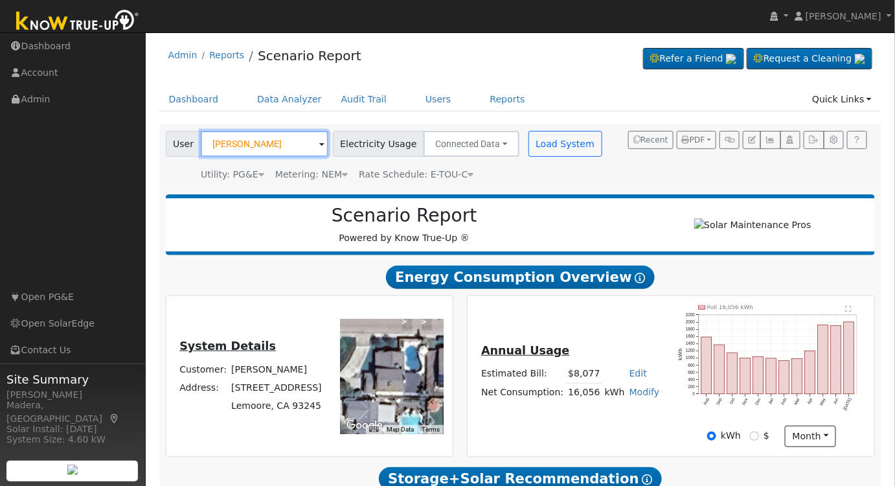
click at [275, 144] on input "[PERSON_NAME]" at bounding box center [265, 144] width 128 height 26
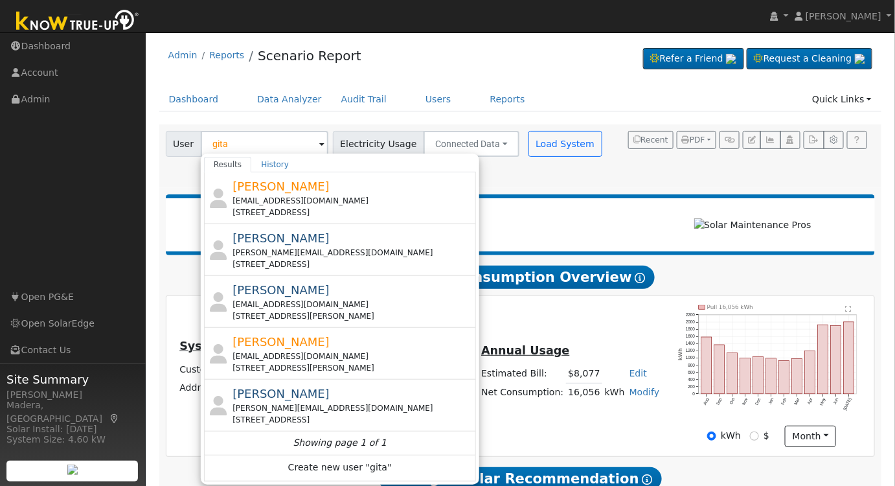
click at [335, 308] on div "[EMAIL_ADDRESS][DOMAIN_NAME]" at bounding box center [353, 305] width 240 height 12
type input "[PERSON_NAME]"
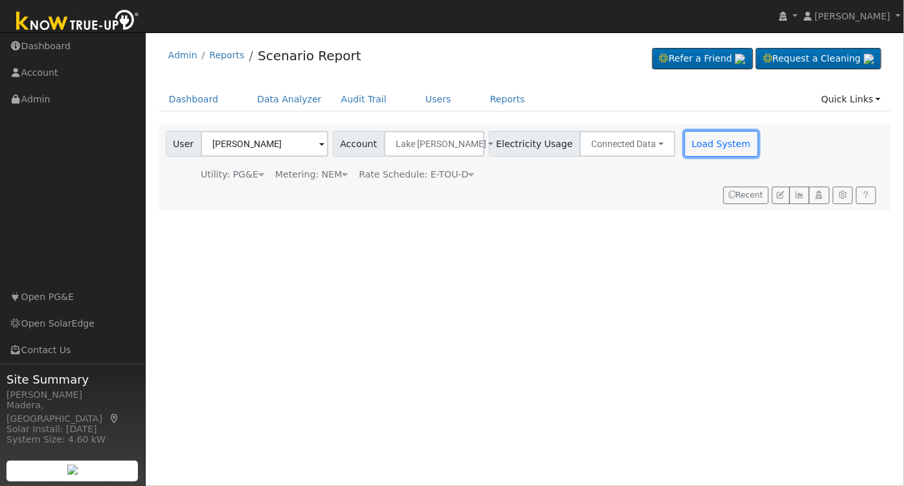
click at [685, 143] on button "Load System" at bounding box center [722, 144] width 74 height 26
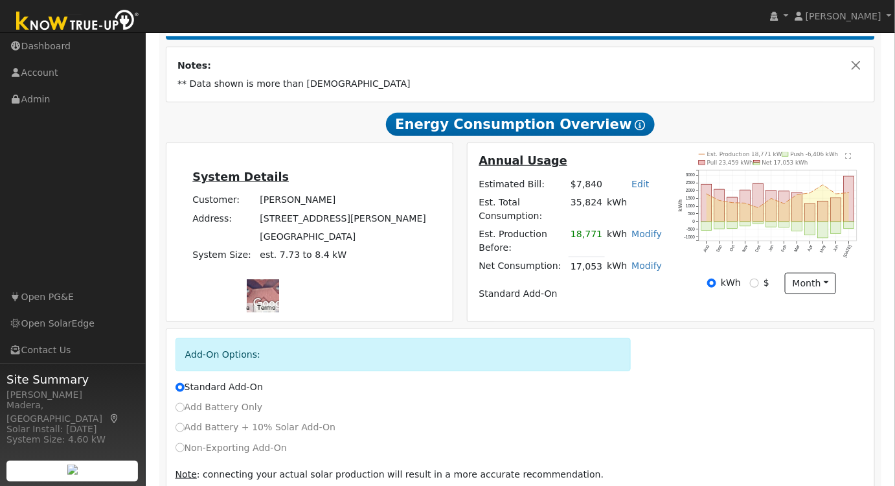
scroll to position [281, 0]
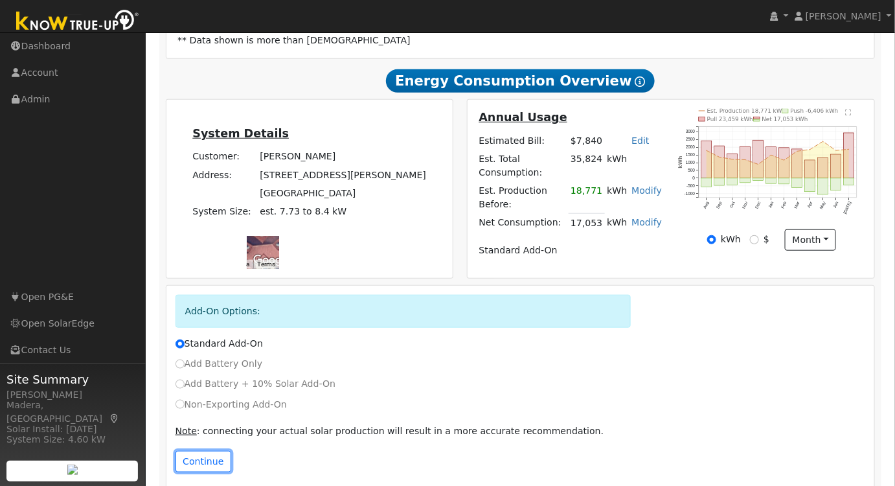
click at [199, 452] on button "Continue" at bounding box center [204, 462] width 56 height 22
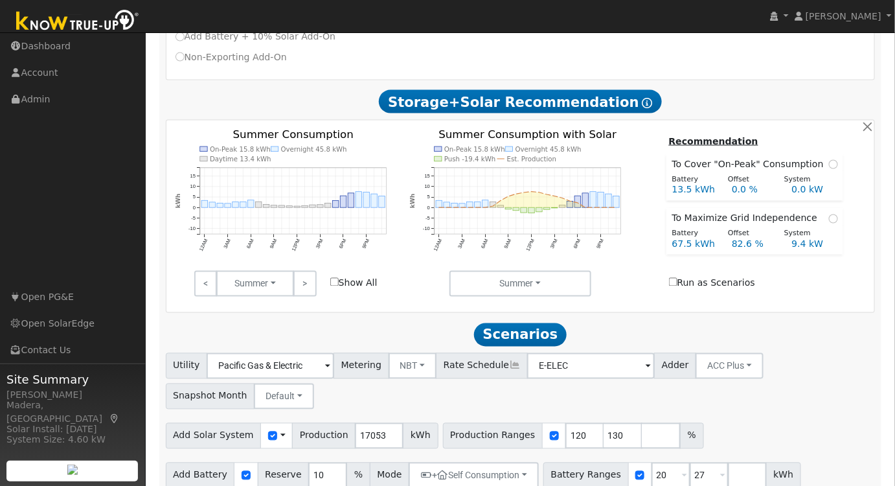
scroll to position [629, 0]
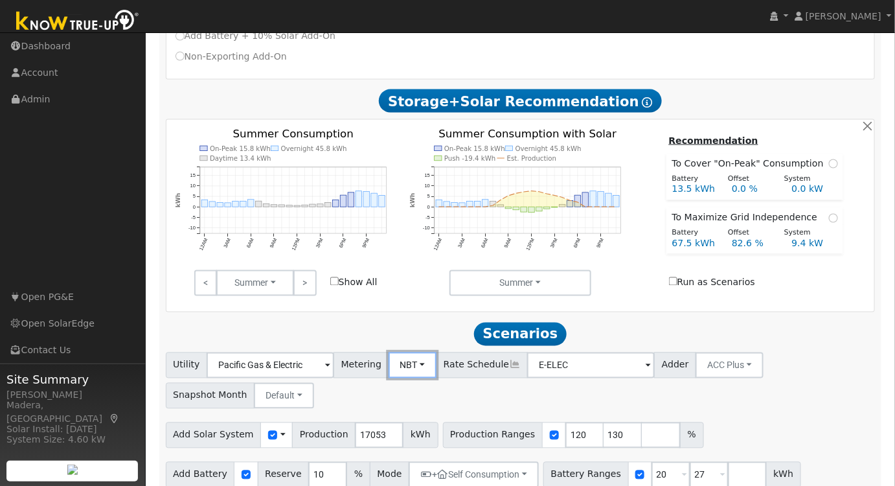
click at [401, 352] on button "NBT" at bounding box center [413, 365] width 49 height 26
click at [401, 385] on link "NEM" at bounding box center [424, 394] width 90 height 18
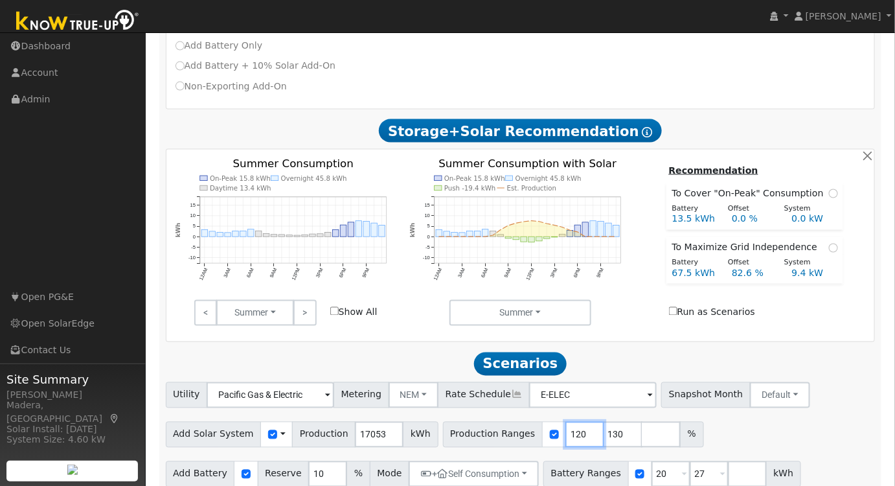
drag, startPoint x: 560, startPoint y: 422, endPoint x: 338, endPoint y: 403, distance: 223.1
click at [338, 417] on div "Add Solar System Use CSV Data Production 17053 kWh Production Ranges 120 130 %" at bounding box center [520, 432] width 715 height 30
type input "130"
drag, startPoint x: 560, startPoint y: 417, endPoint x: 456, endPoint y: 404, distance: 104.5
click at [456, 417] on div "Add Solar System Use CSV Data Production 17053 kWh Production Ranges 130 %" at bounding box center [520, 432] width 715 height 30
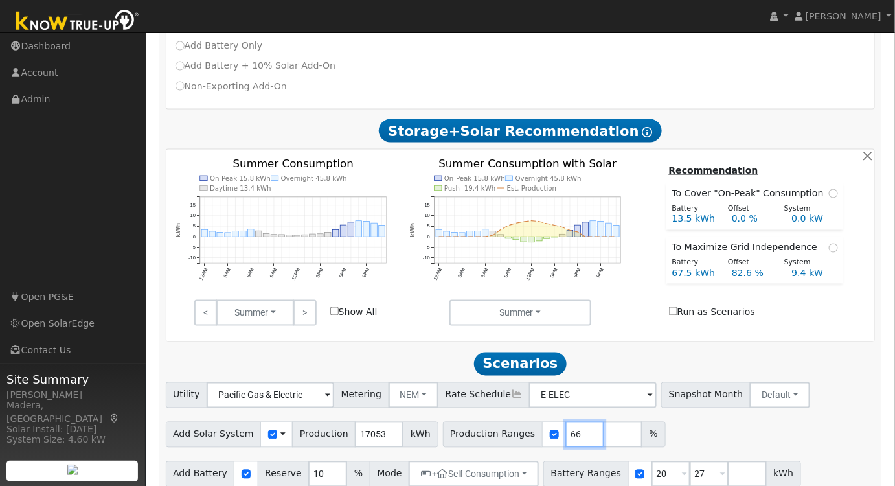
type input "66"
drag, startPoint x: 653, startPoint y: 462, endPoint x: 570, endPoint y: 461, distance: 83.6
click at [570, 461] on div "Battery Ranges 20 Overrides Reserve % Mode None None Self Consumption Peak Savi…" at bounding box center [673, 474] width 258 height 26
type input "13.5"
click at [720, 468] on span at bounding box center [722, 475] width 5 height 15
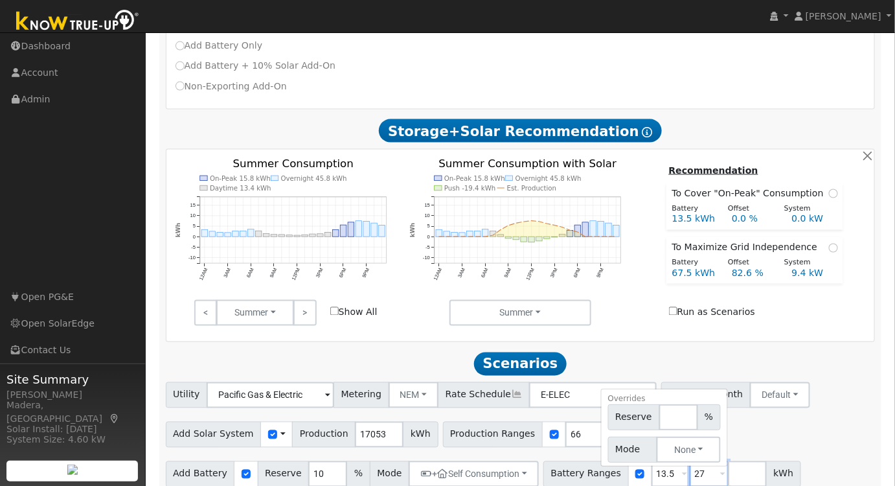
click at [690, 461] on input "27" at bounding box center [709, 474] width 39 height 26
drag, startPoint x: 678, startPoint y: 454, endPoint x: 575, endPoint y: 440, distance: 103.4
click at [575, 440] on div "Utility Pacific Gas & Electric Metering NEM NEM NBT Rate Schedule E-ELEC - None…" at bounding box center [521, 449] width 724 height 135
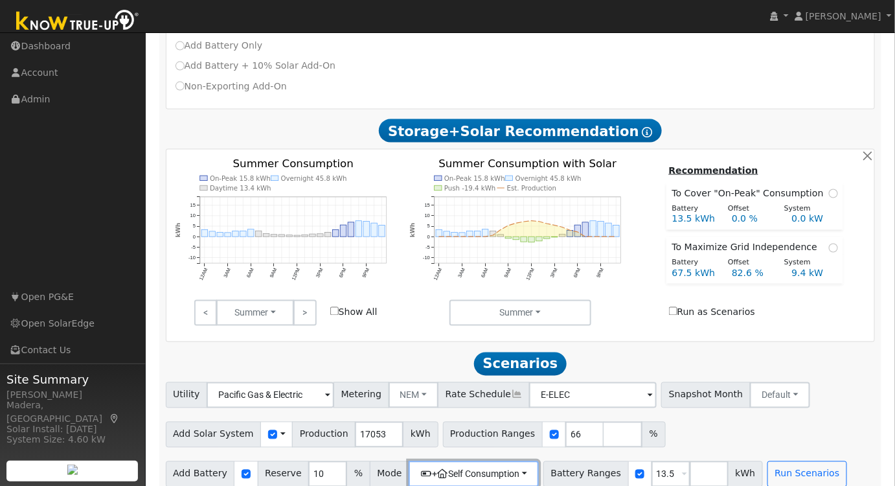
click at [441, 461] on button "+ Self Consumption" at bounding box center [474, 474] width 130 height 26
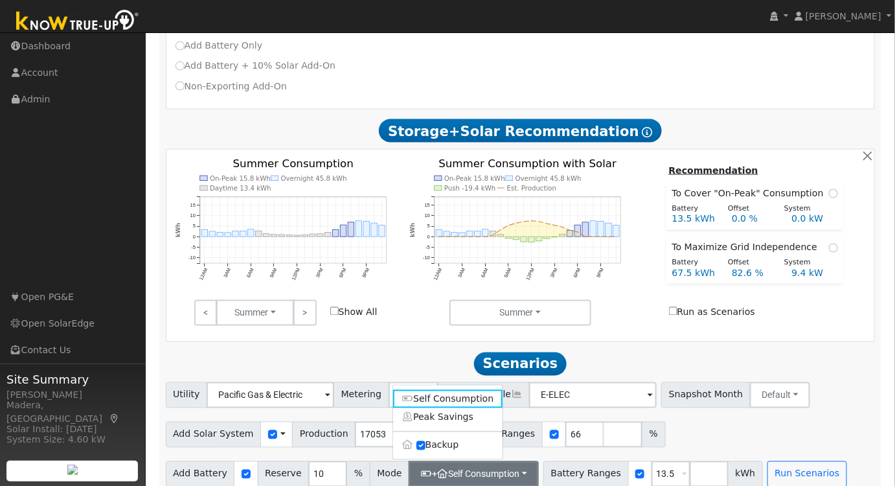
click at [789, 417] on div "Add Solar System Use CSV Data Production 17053 kWh Production Ranges 66 %" at bounding box center [520, 432] width 715 height 30
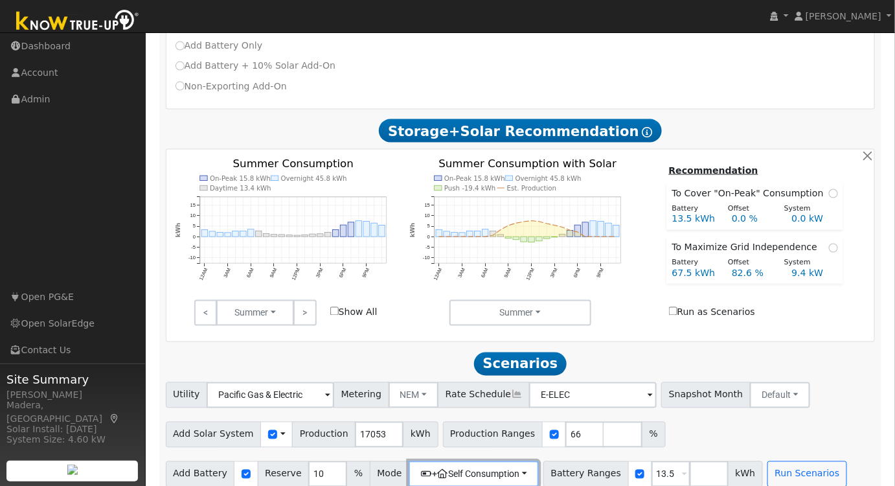
click at [417, 461] on button "+ Self Consumption" at bounding box center [474, 474] width 130 height 26
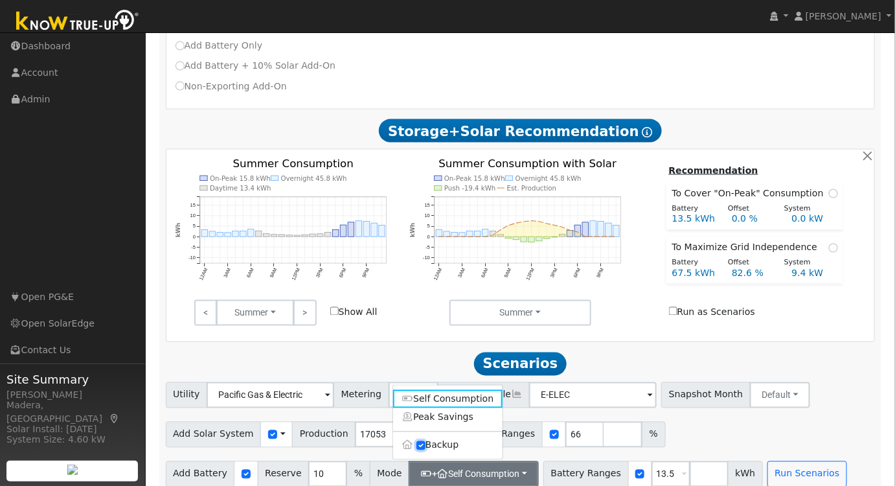
click at [419, 441] on input "Backup" at bounding box center [421, 445] width 9 height 9
click at [443, 463] on button "Self Consumption" at bounding box center [465, 474] width 113 height 26
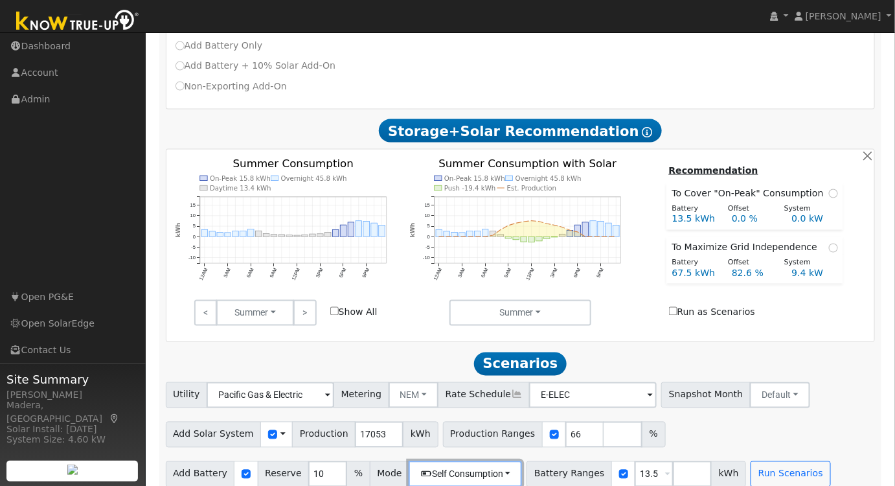
click at [435, 465] on button "Self Consumption" at bounding box center [465, 474] width 113 height 26
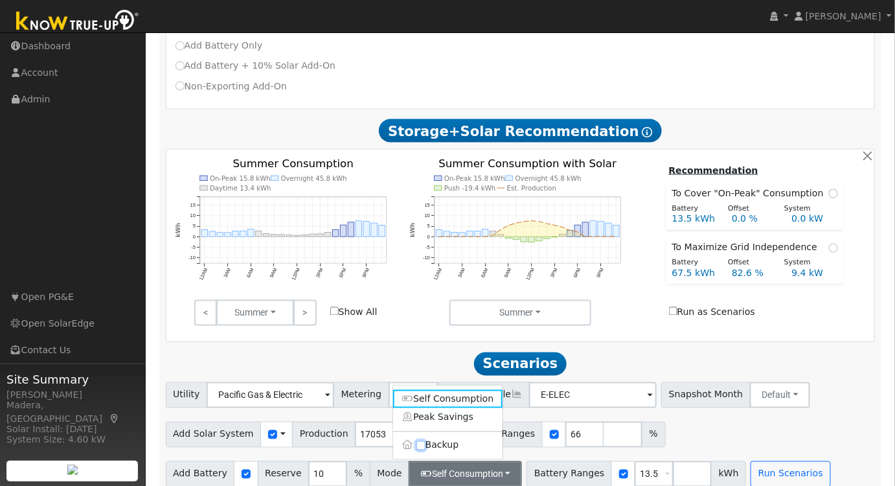
click at [420, 441] on input "Backup" at bounding box center [421, 445] width 9 height 9
checkbox input "true"
type input "20"
click at [773, 464] on button "Run Scenarios" at bounding box center [808, 474] width 80 height 26
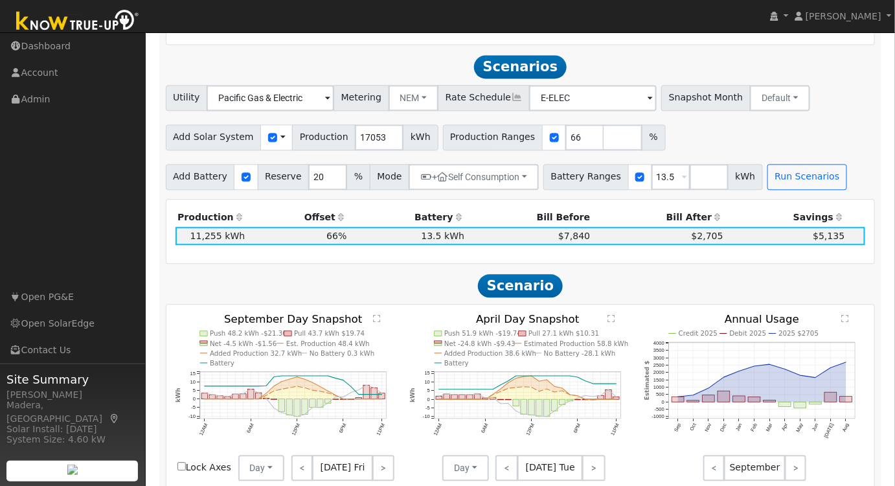
scroll to position [897, 0]
